Goal: Navigation & Orientation: Find specific page/section

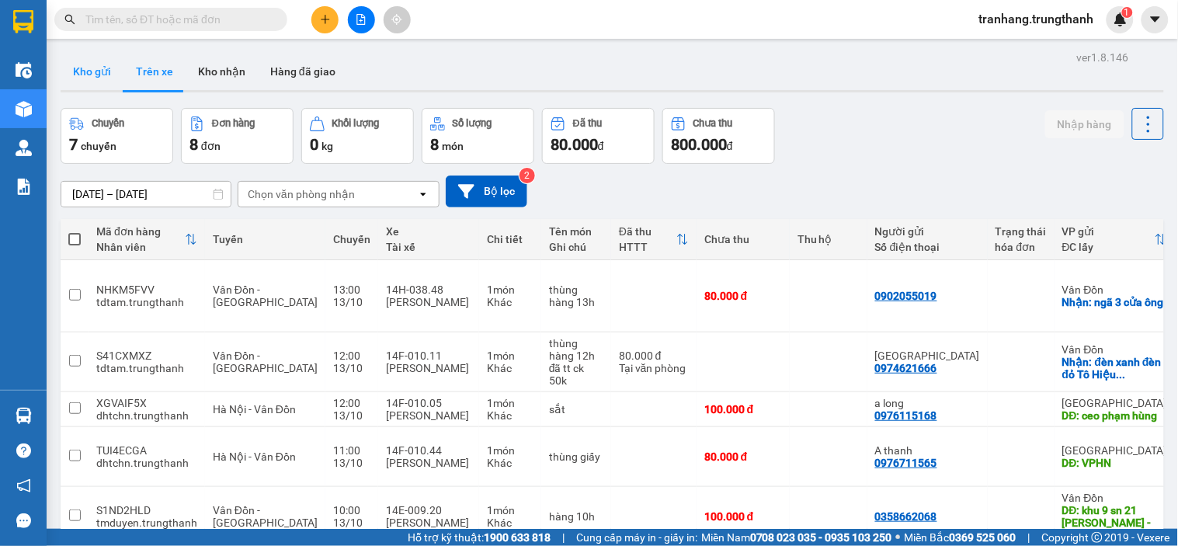
click at [88, 59] on button "Kho gửi" at bounding box center [92, 71] width 63 height 37
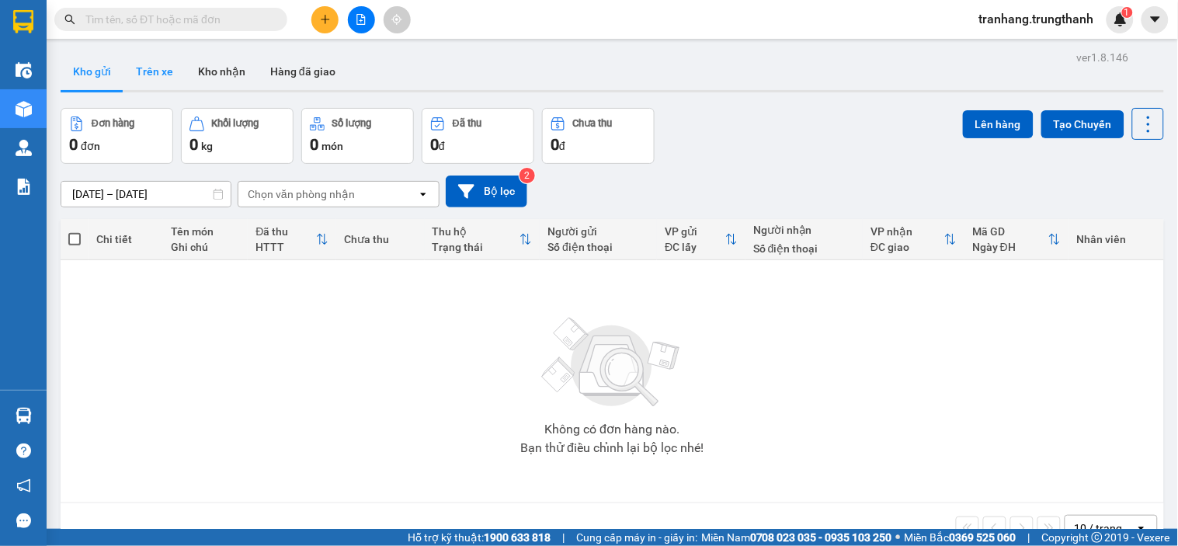
click at [155, 70] on button "Trên xe" at bounding box center [154, 71] width 62 height 37
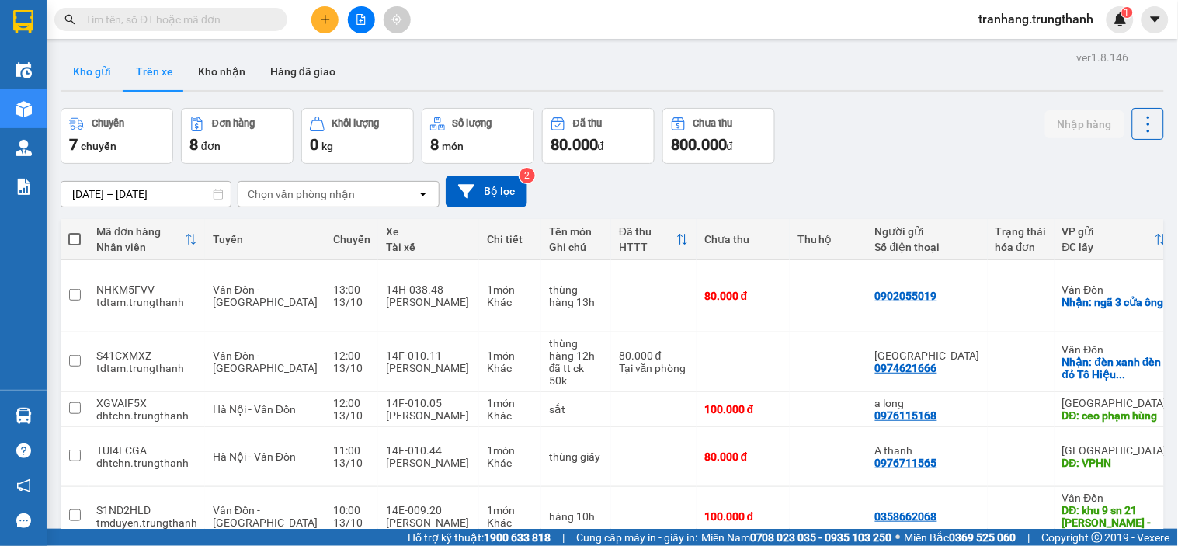
click at [87, 82] on button "Kho gửi" at bounding box center [92, 71] width 63 height 37
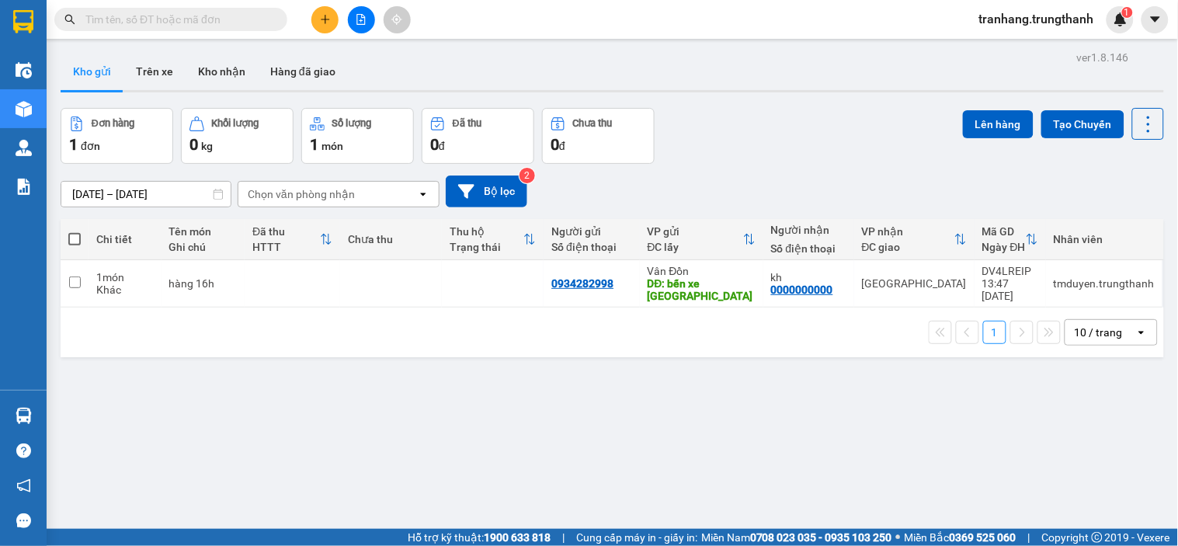
click at [190, 323] on div "1 10 / trang open" at bounding box center [612, 332] width 1091 height 26
click at [159, 73] on button "Trên xe" at bounding box center [154, 71] width 62 height 37
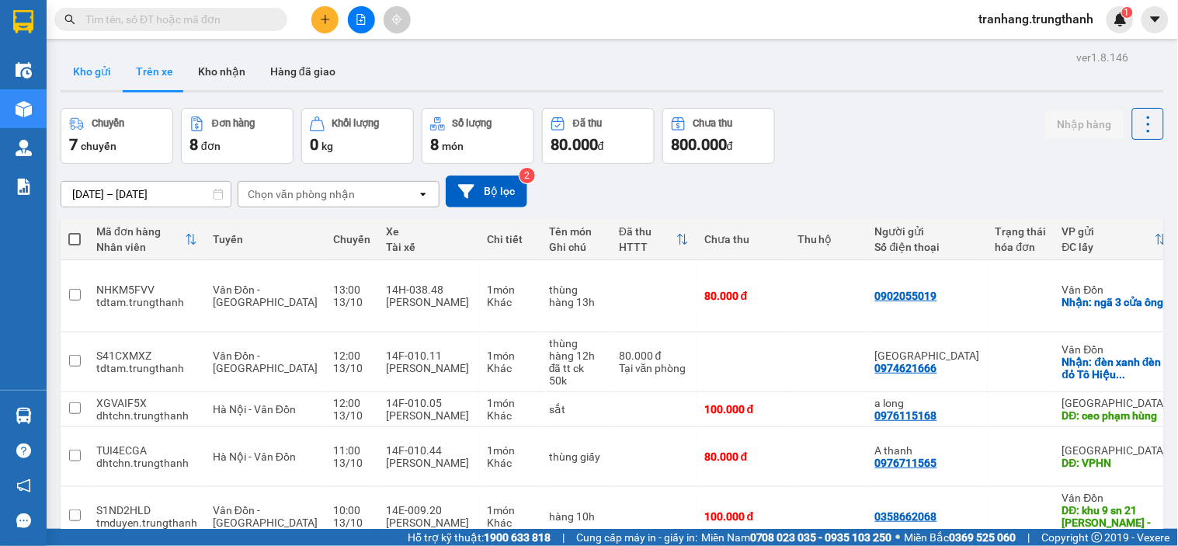
click at [78, 67] on button "Kho gửi" at bounding box center [92, 71] width 63 height 37
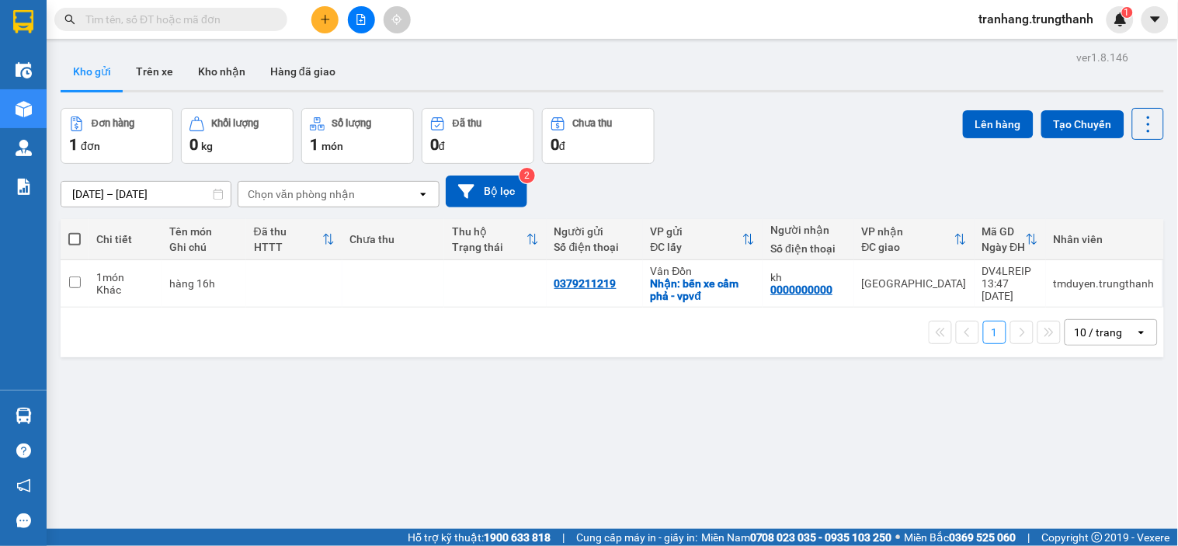
click at [207, 321] on div "1 10 / trang open" at bounding box center [612, 332] width 1091 height 26
